Goal: Task Accomplishment & Management: Complete application form

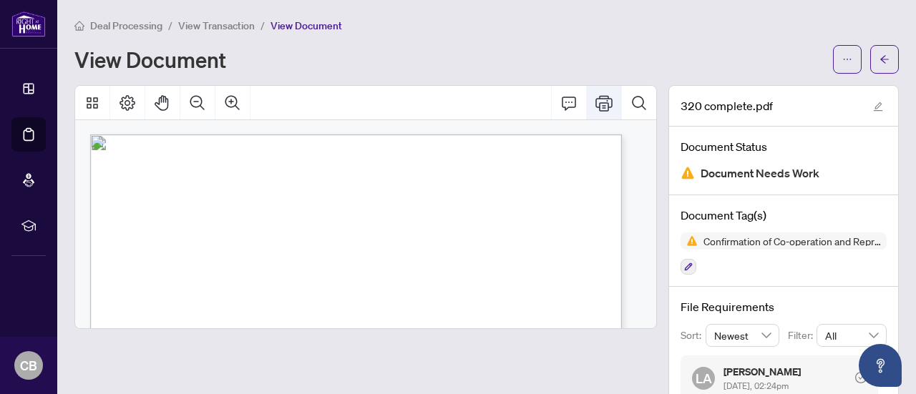
click at [595, 103] on icon "Print" at bounding box center [603, 102] width 17 height 17
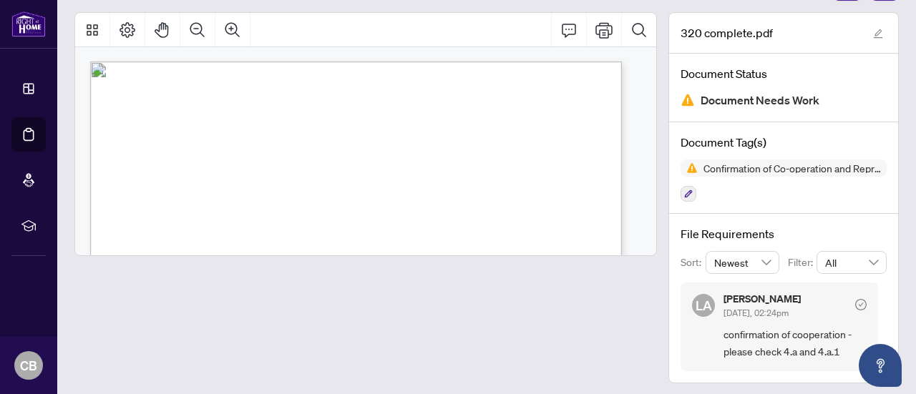
scroll to position [76, 0]
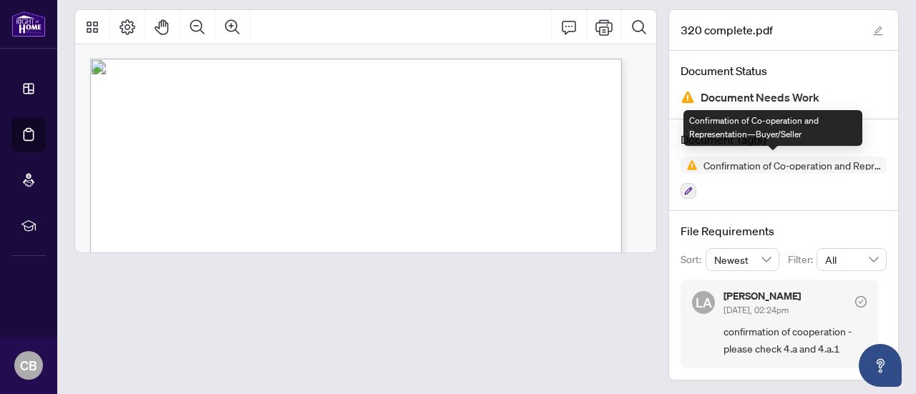
click at [704, 170] on span "Confirmation of Co-operation and Representation—Buyer/Seller" at bounding box center [784, 165] width 206 height 17
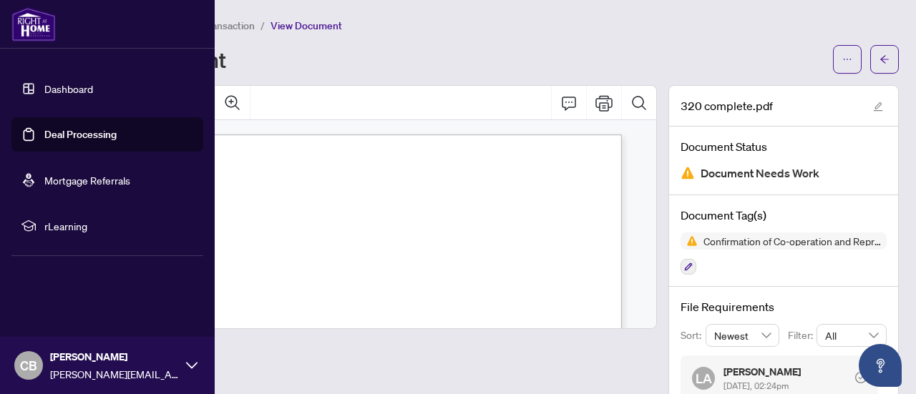
click at [76, 85] on link "Dashboard" at bounding box center [68, 88] width 49 height 13
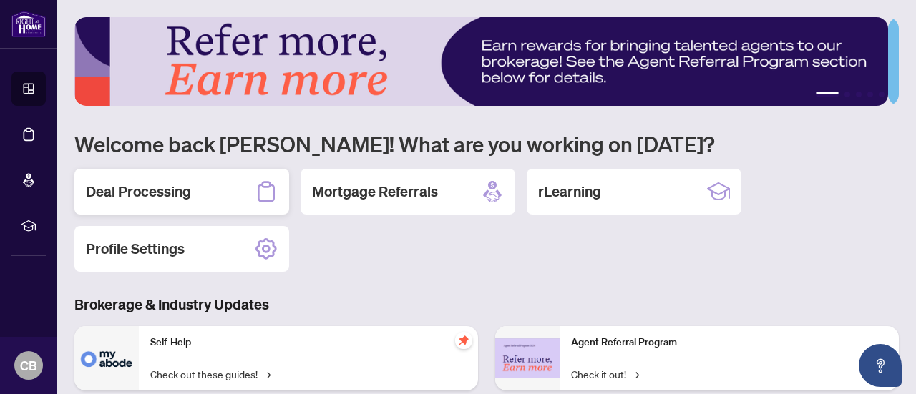
click at [165, 183] on h2 "Deal Processing" at bounding box center [138, 192] width 105 height 20
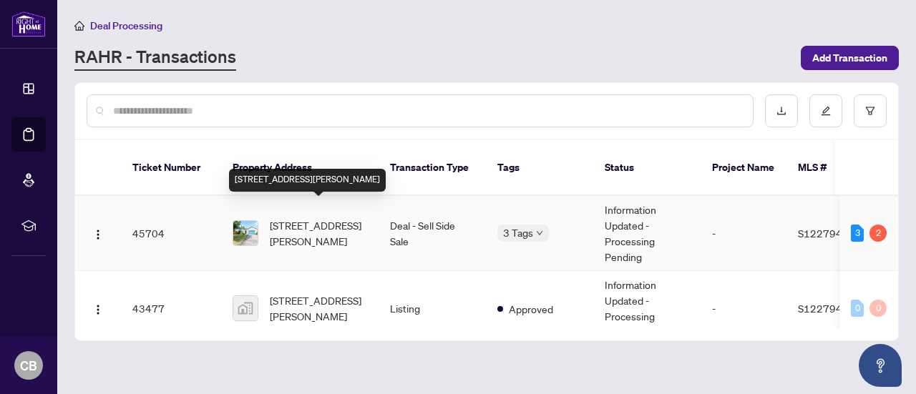
click at [299, 218] on span "4 Elizabeth St, Barrie, Ontario L4N 6L8, Canada" at bounding box center [318, 233] width 97 height 31
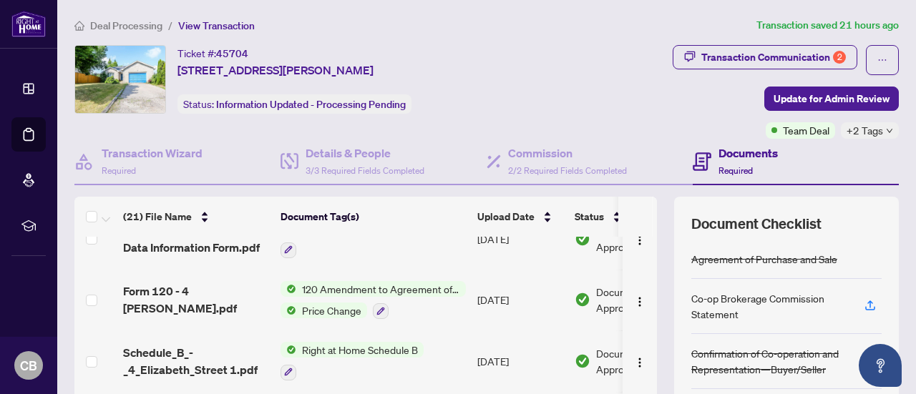
scroll to position [225, 0]
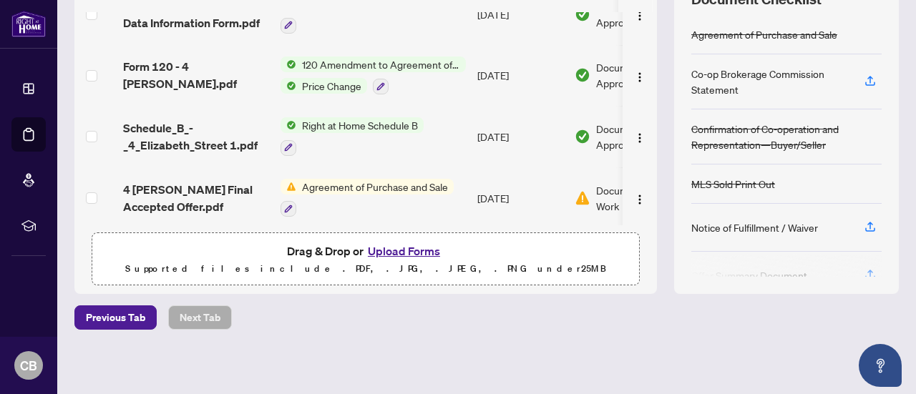
click at [404, 248] on button "Upload Forms" at bounding box center [404, 251] width 81 height 19
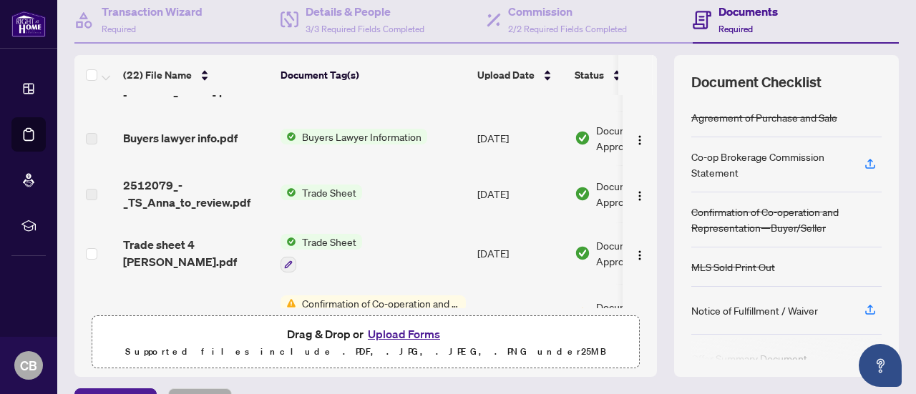
scroll to position [0, 0]
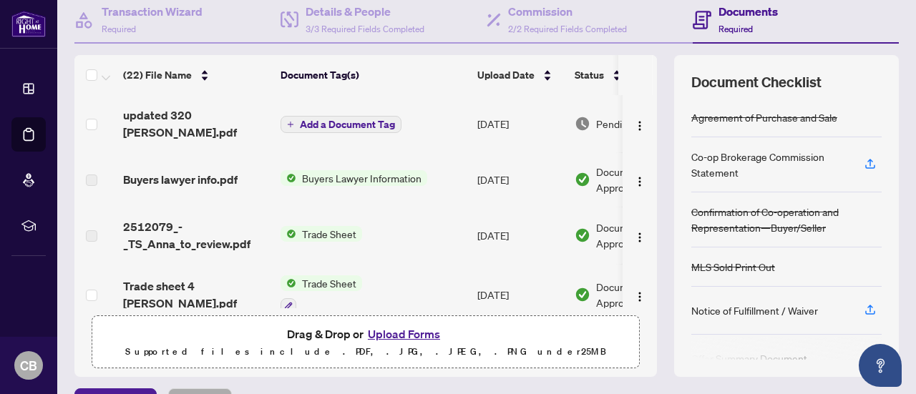
click at [365, 122] on span "Add a Document Tag" at bounding box center [347, 125] width 95 height 10
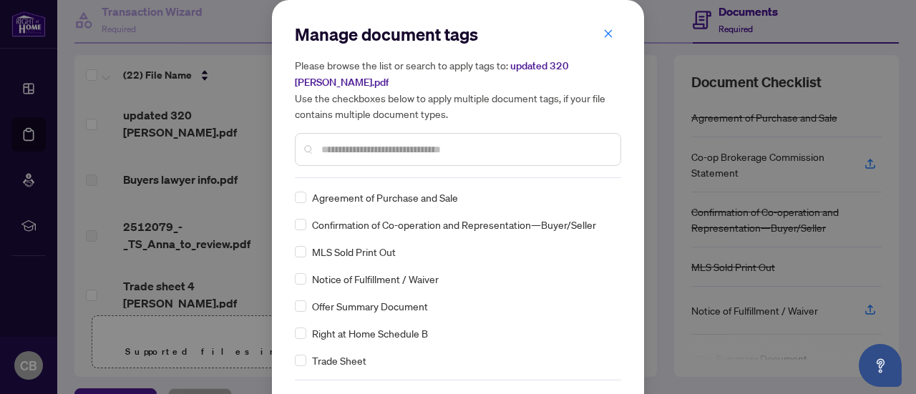
click at [376, 217] on span "Confirmation of Co-operation and Representation—Buyer/Seller" at bounding box center [454, 225] width 284 height 16
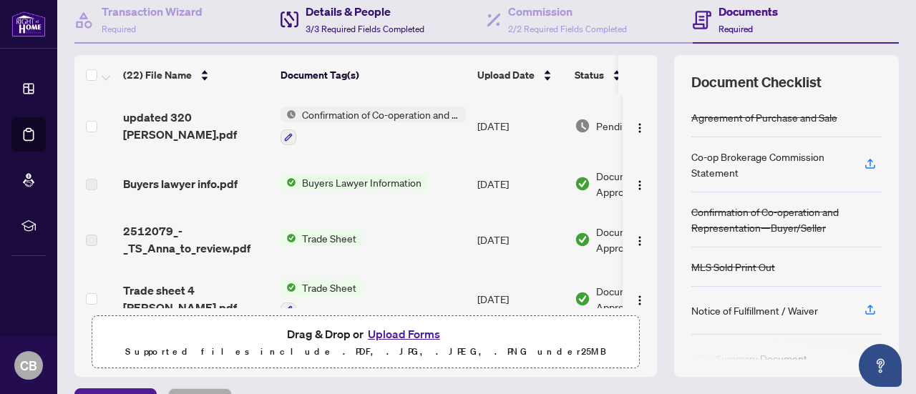
click at [357, 15] on h4 "Details & People" at bounding box center [365, 11] width 119 height 17
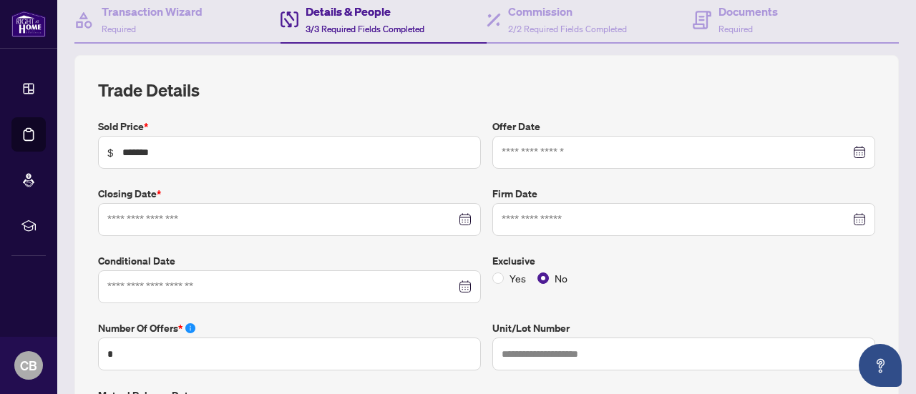
type input "**********"
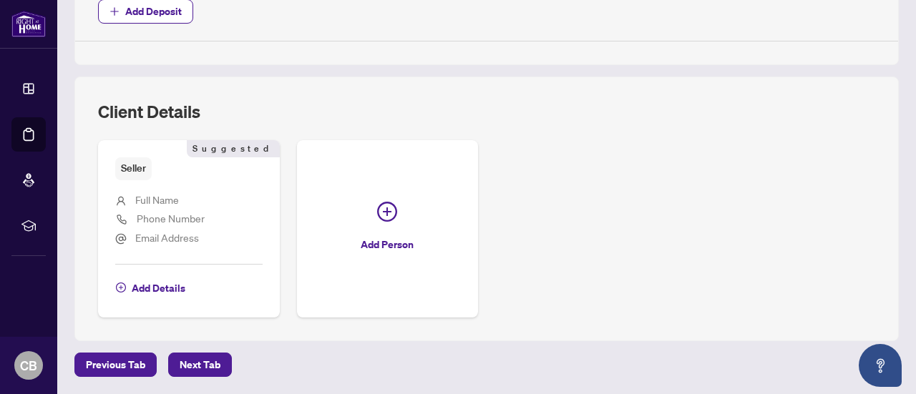
scroll to position [866, 0]
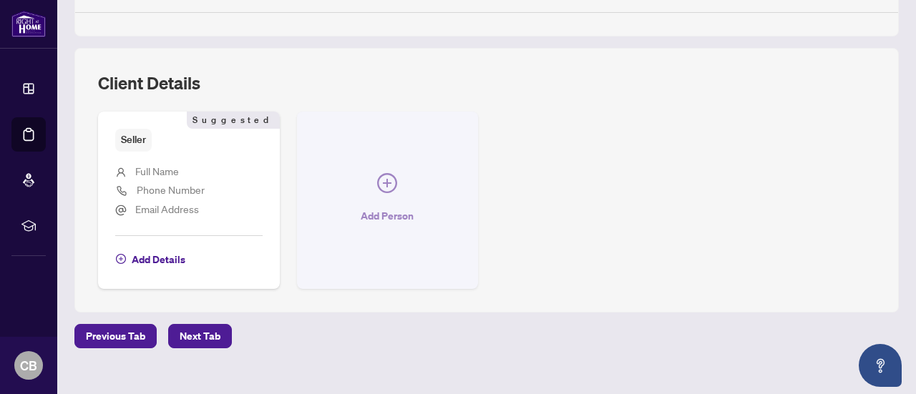
click at [397, 175] on icon "plus-circle" at bounding box center [387, 183] width 20 height 20
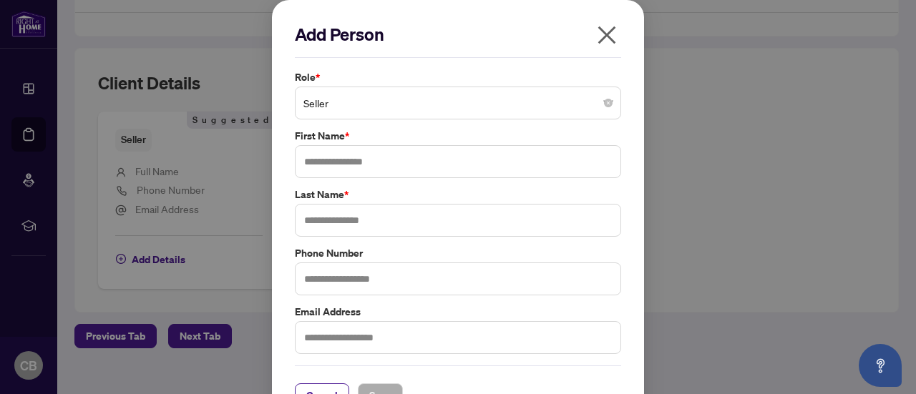
click at [596, 104] on span "Seller" at bounding box center [457, 102] width 309 height 27
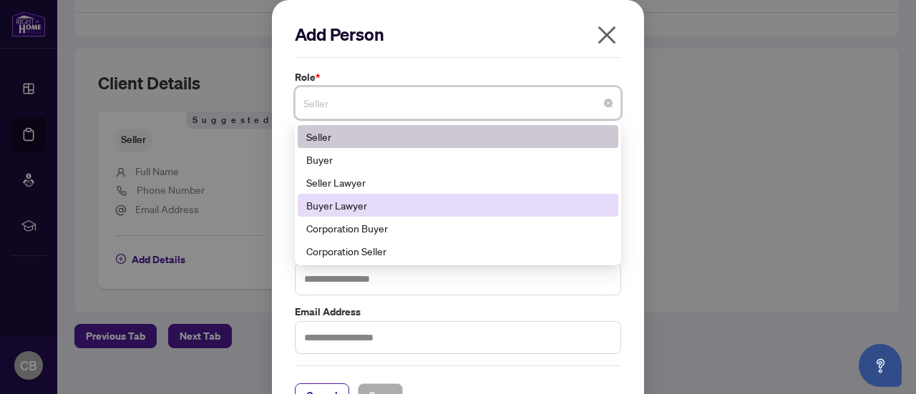
click at [356, 207] on div "Buyer Lawyer" at bounding box center [457, 206] width 303 height 16
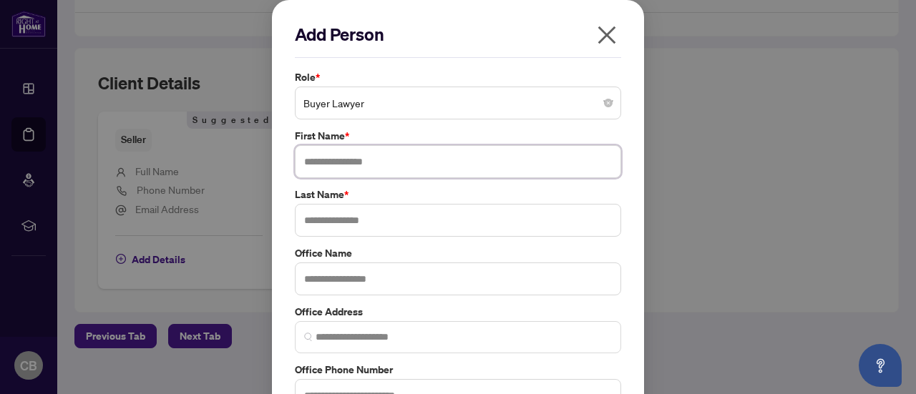
click at [341, 159] on input "text" at bounding box center [458, 161] width 326 height 33
type input "*******"
click at [319, 223] on input "text" at bounding box center [458, 220] width 326 height 33
type input "**********"
click at [310, 280] on input "text" at bounding box center [458, 279] width 326 height 33
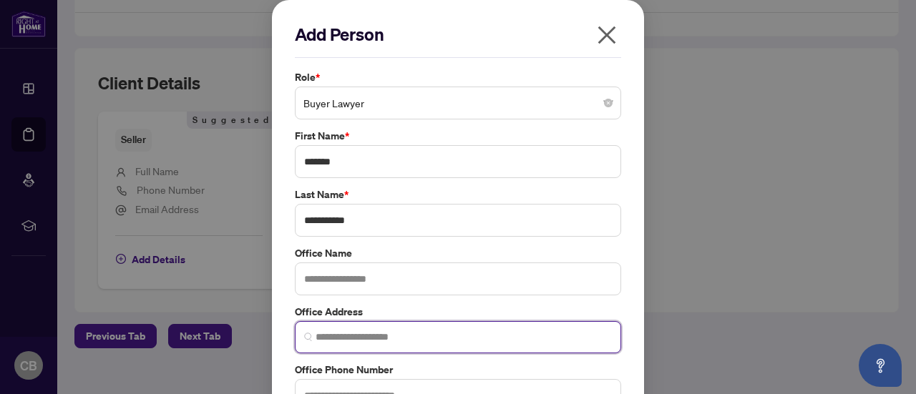
click at [336, 340] on input "search" at bounding box center [464, 337] width 296 height 15
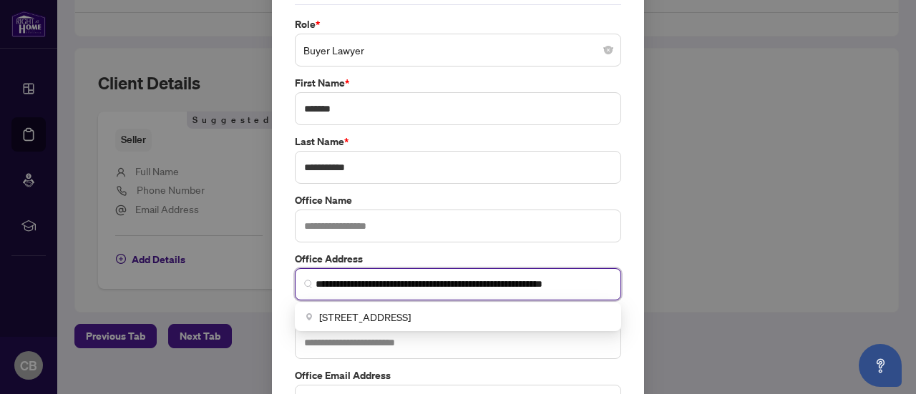
scroll to position [54, 0]
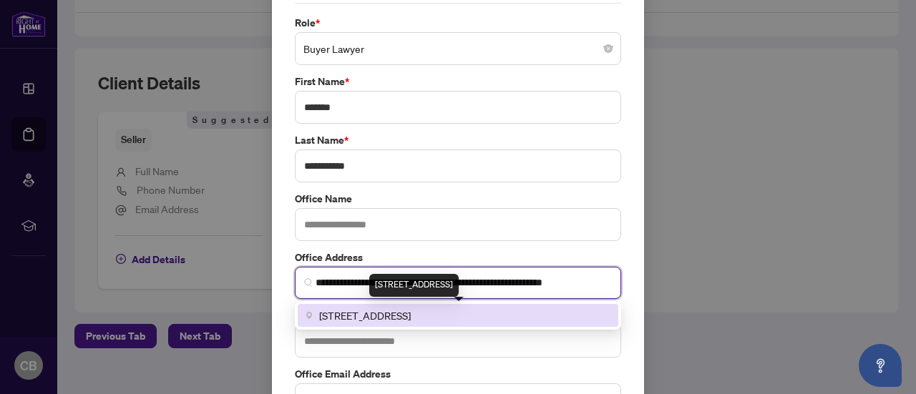
click at [352, 313] on span "5025 Orbitor Drive building 2 suite 200, Mississauga, ON L4W 4Y5, Canada" at bounding box center [365, 316] width 92 height 16
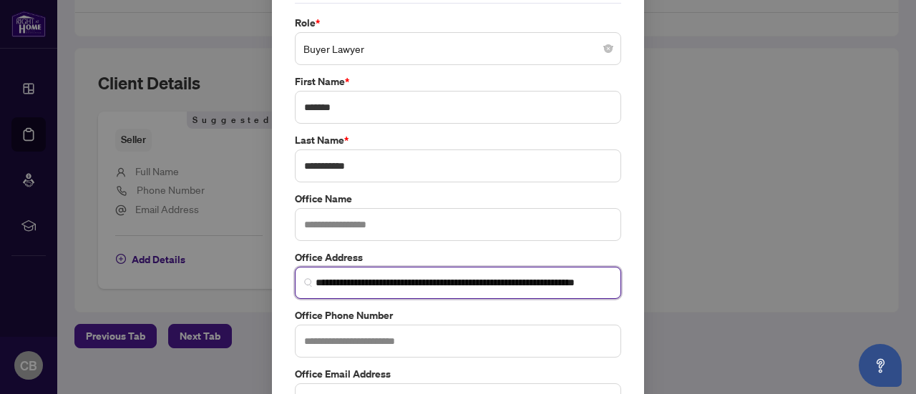
type input "**********"
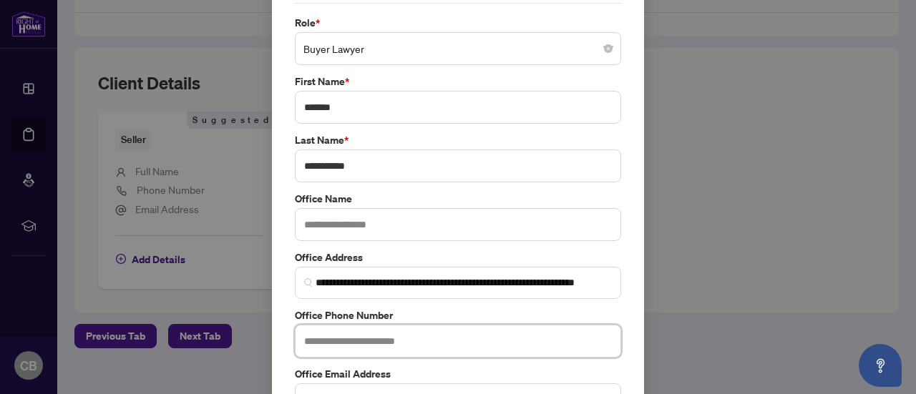
click at [364, 347] on input "text" at bounding box center [458, 341] width 326 height 33
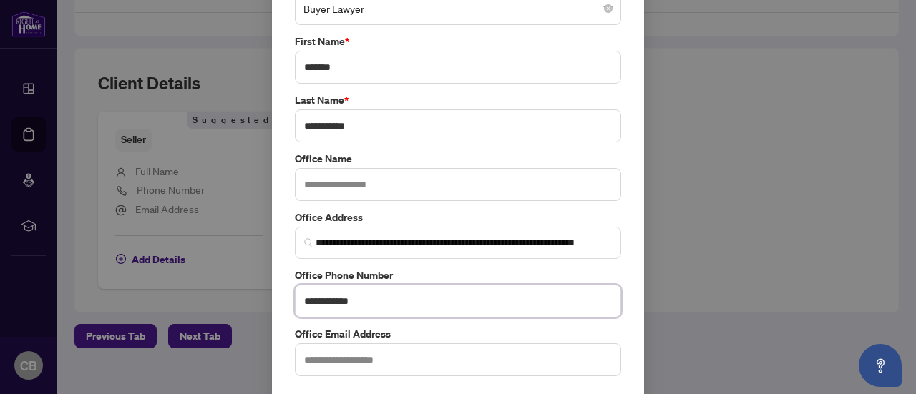
scroll to position [149, 0]
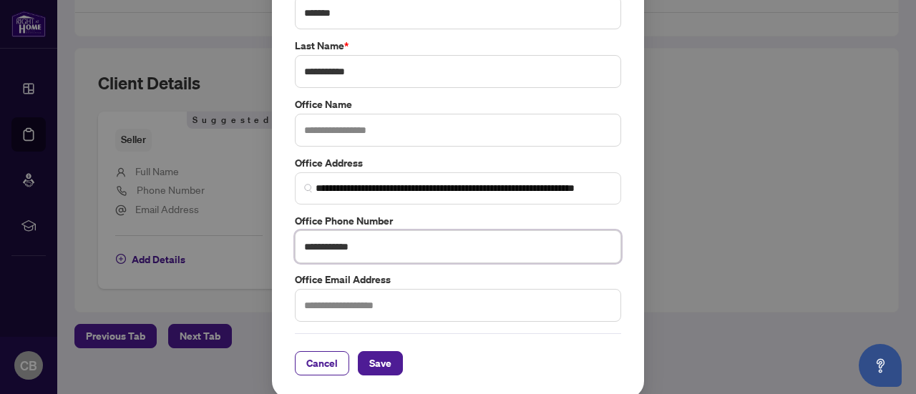
type input "**********"
click at [325, 298] on input "text" at bounding box center [458, 305] width 326 height 33
click at [368, 303] on input "**********" at bounding box center [458, 305] width 326 height 33
click at [374, 305] on input "**********" at bounding box center [458, 305] width 326 height 33
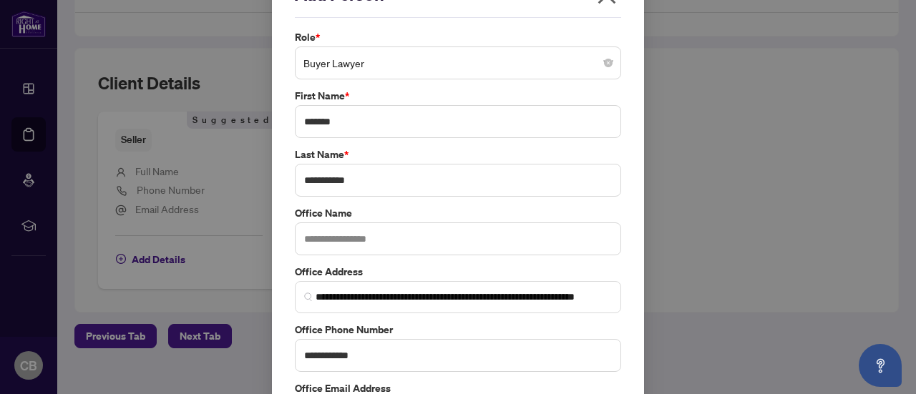
scroll to position [39, 0]
type input "**********"
click at [326, 233] on input "text" at bounding box center [458, 239] width 326 height 33
click at [314, 238] on input "**********" at bounding box center [458, 239] width 326 height 33
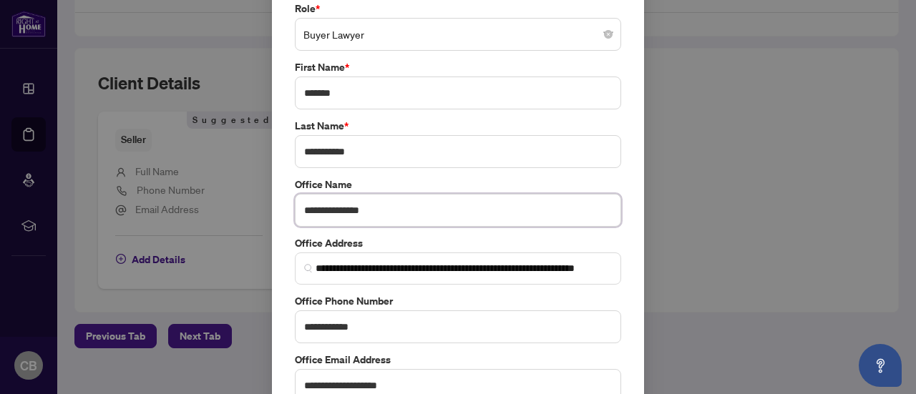
scroll to position [69, 0]
click at [389, 199] on input "**********" at bounding box center [458, 209] width 326 height 33
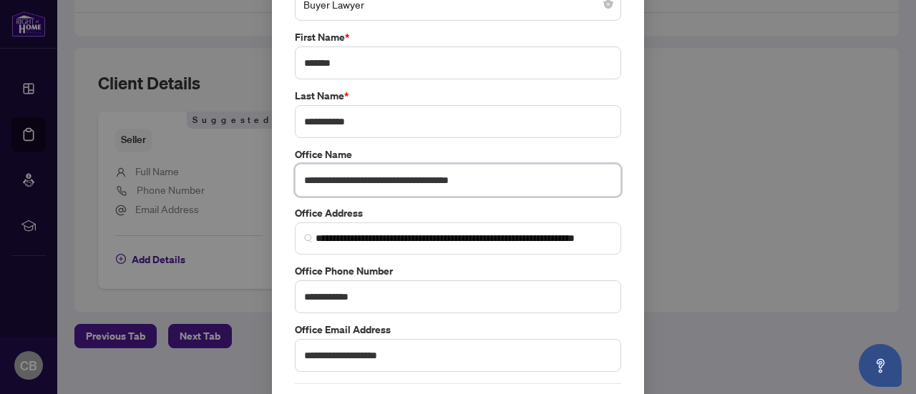
scroll to position [149, 0]
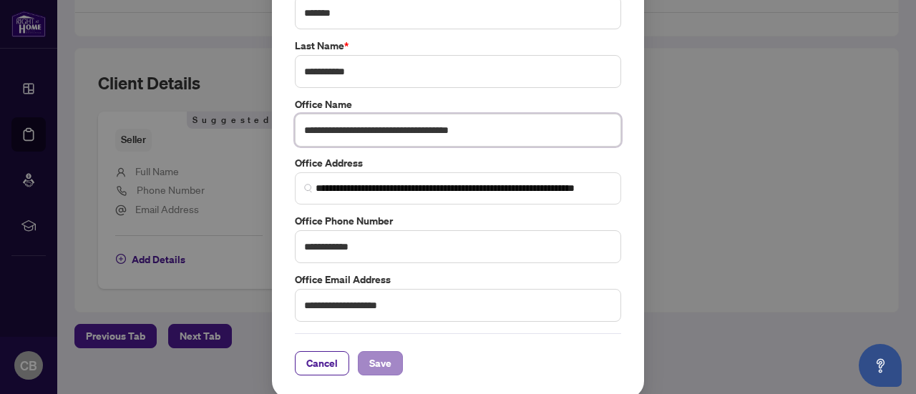
type input "**********"
click at [381, 356] on span "Save" at bounding box center [380, 363] width 22 height 23
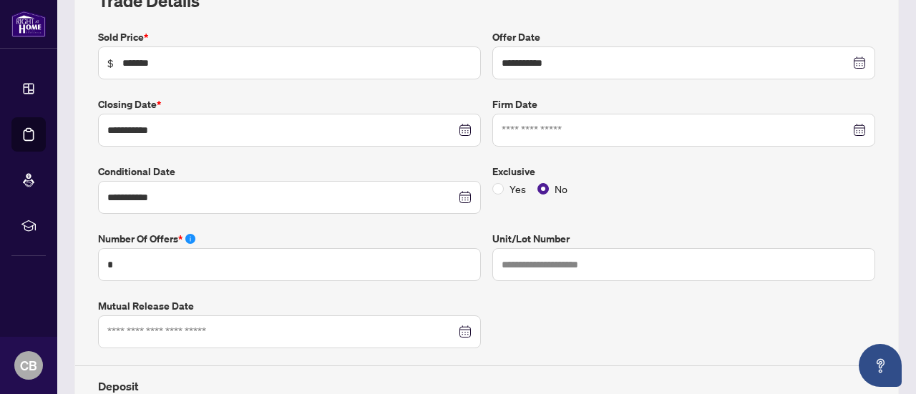
scroll to position [0, 0]
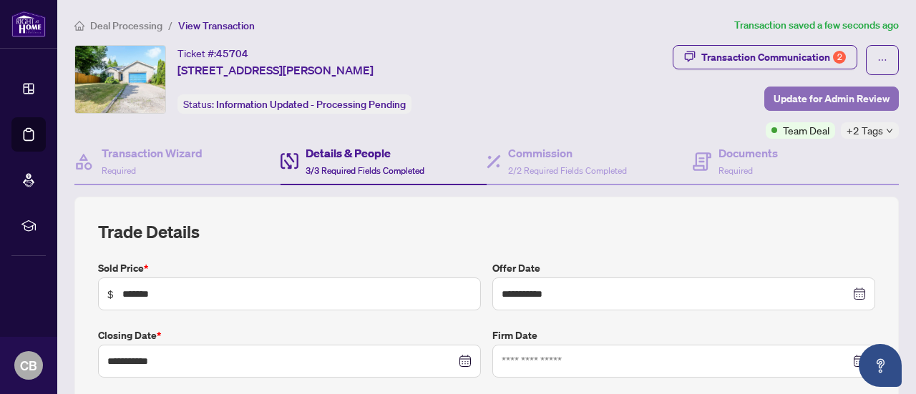
click at [802, 99] on span "Update for Admin Review" at bounding box center [832, 98] width 116 height 23
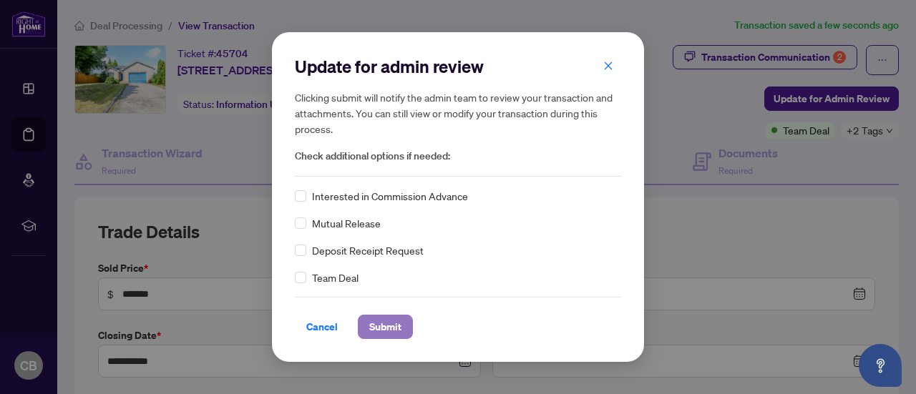
click at [376, 328] on span "Submit" at bounding box center [385, 327] width 32 height 23
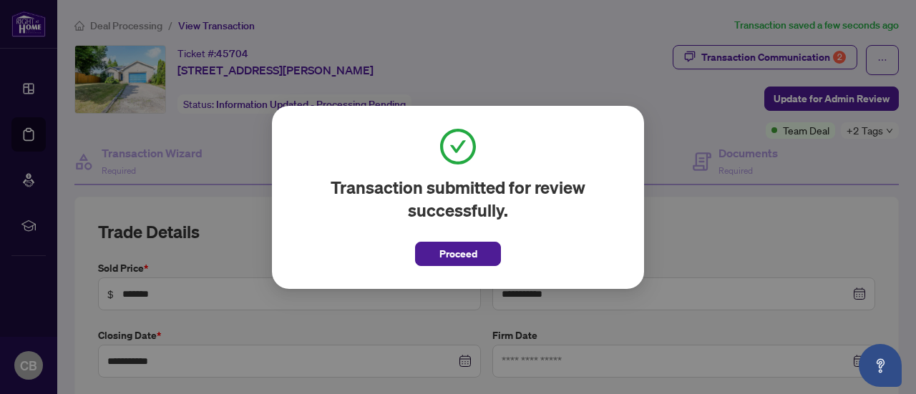
click at [577, 80] on div "Transaction submitted for review successfully. Proceed Cancel OK" at bounding box center [458, 197] width 916 height 394
click at [477, 268] on div "Transaction submitted for review successfully. Proceed Cancel OK" at bounding box center [458, 197] width 372 height 183
click at [475, 256] on span "Proceed" at bounding box center [458, 254] width 38 height 23
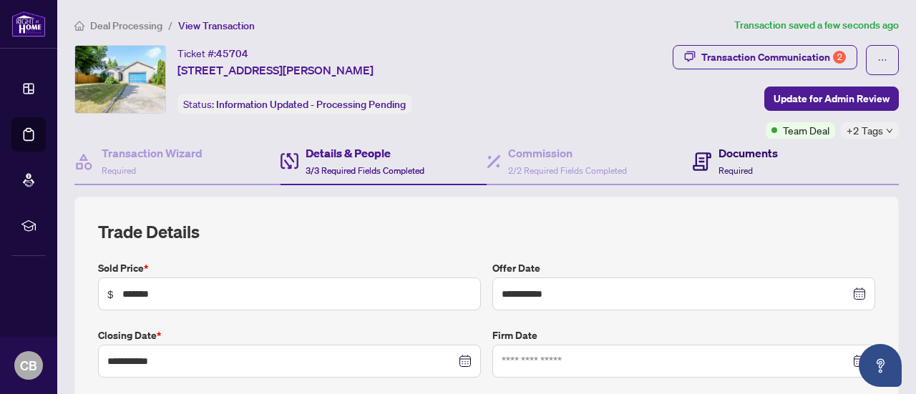
click at [741, 159] on h4 "Documents" at bounding box center [748, 153] width 59 height 17
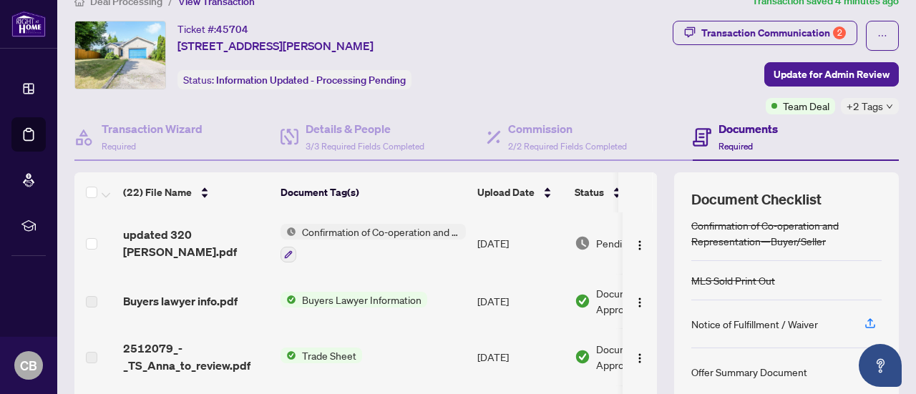
scroll to position [17, 0]
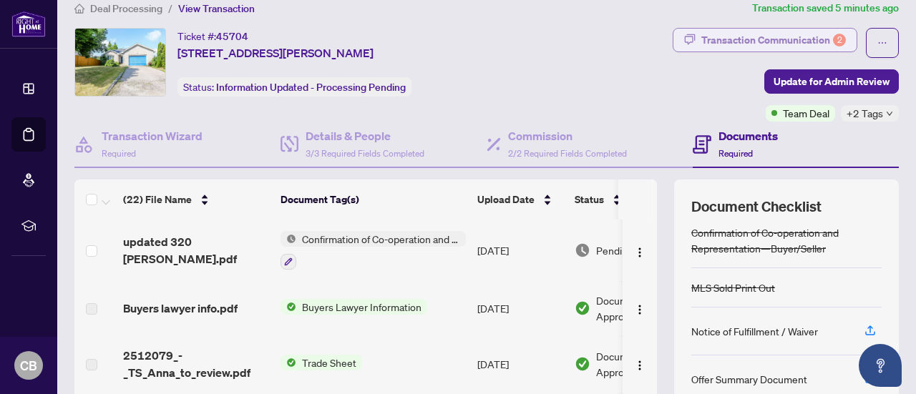
click at [731, 31] on div "Transaction Communication 2" at bounding box center [773, 40] width 145 height 23
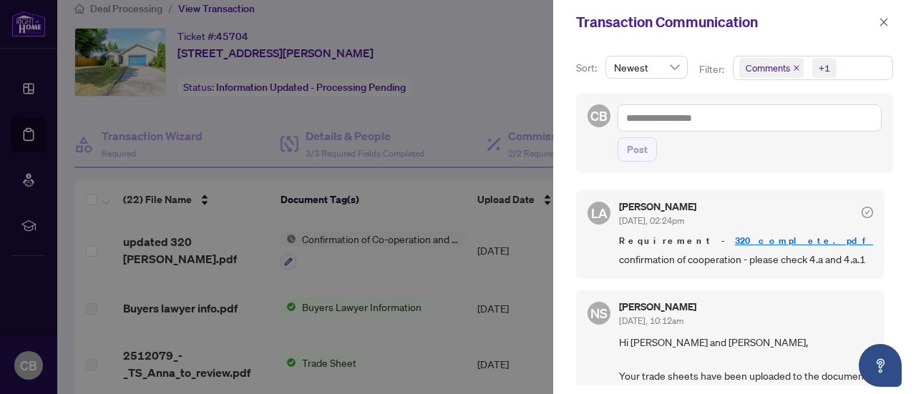
click at [795, 68] on icon "close" at bounding box center [797, 68] width 6 height 6
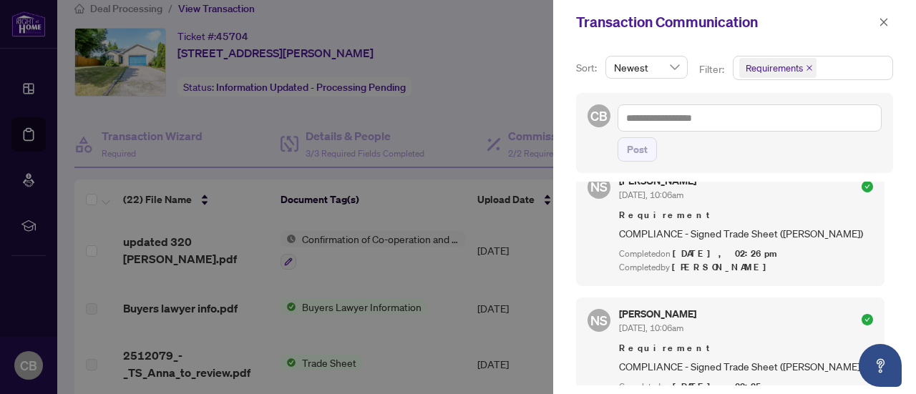
scroll to position [0, 0]
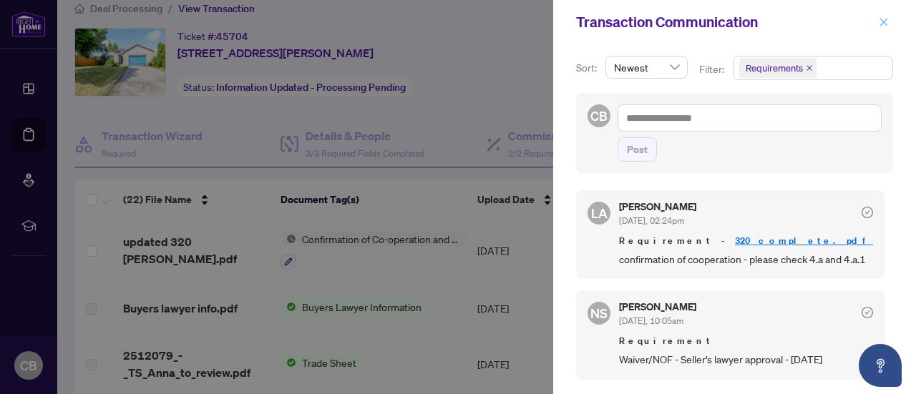
click at [882, 25] on icon "close" at bounding box center [884, 22] width 10 height 10
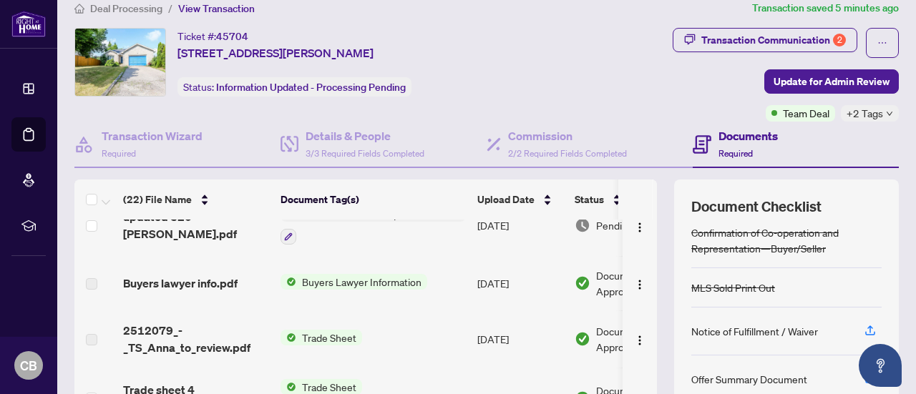
scroll to position [29, 0]
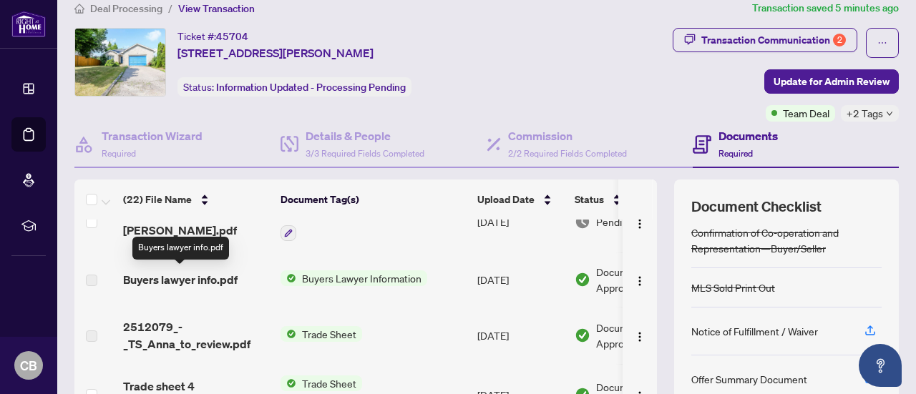
click at [222, 275] on span "Buyers lawyer info.pdf" at bounding box center [180, 279] width 115 height 17
click at [326, 276] on span "Buyers Lawyer Information" at bounding box center [361, 279] width 131 height 16
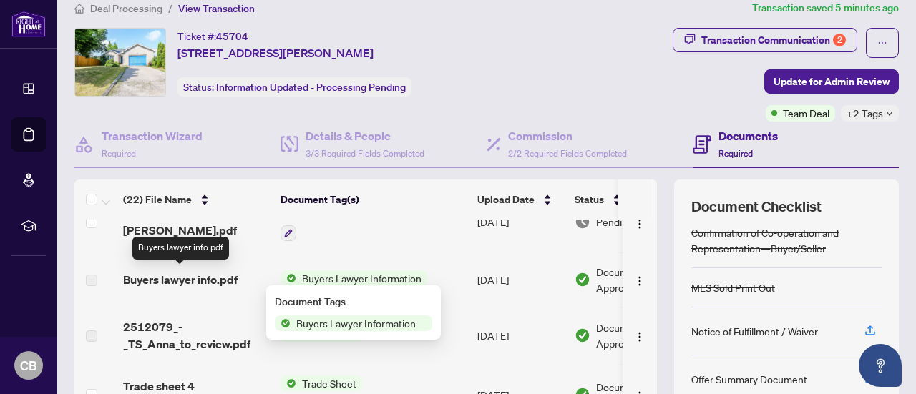
click at [203, 278] on span "Buyers lawyer info.pdf" at bounding box center [180, 279] width 115 height 17
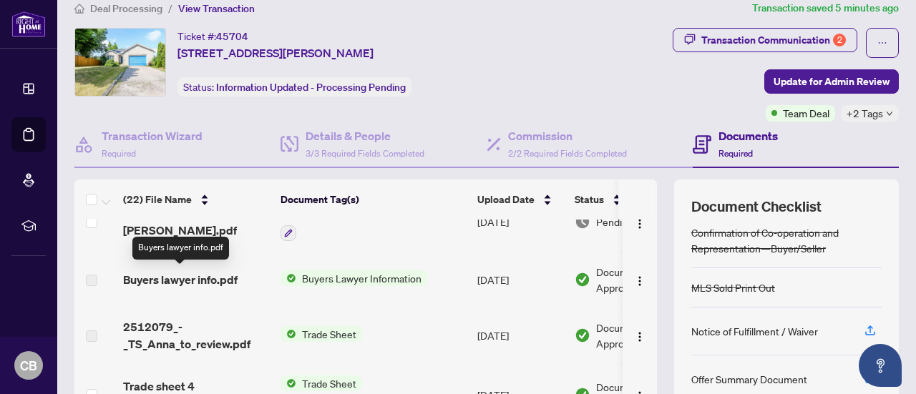
click at [203, 278] on span "Buyers lawyer info.pdf" at bounding box center [180, 279] width 115 height 17
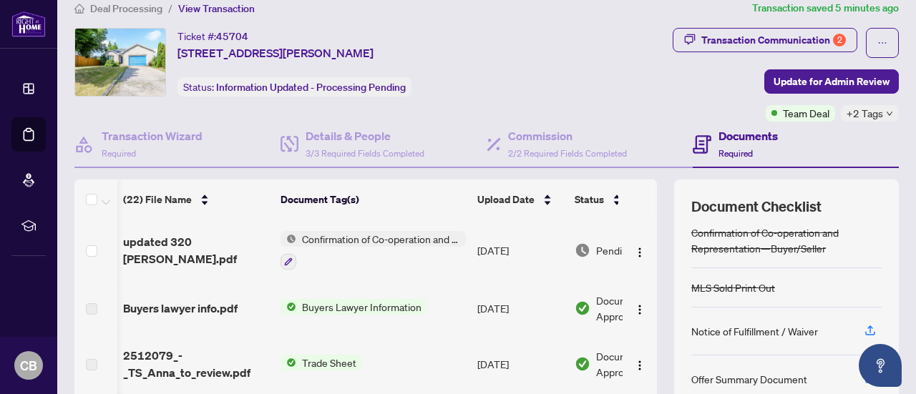
scroll to position [0, 83]
